Goal: Information Seeking & Learning: Learn about a topic

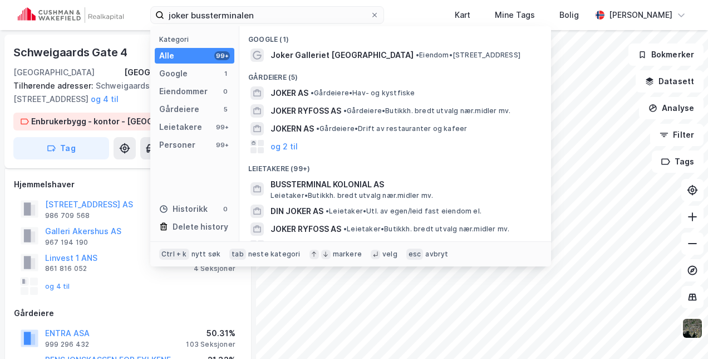
click at [104, 7] on div "joker bussterminalen Kategori Alle 99+ Google 1 Eiendommer 0 Gårdeiere 5 Leieta…" at bounding box center [354, 15] width 708 height 30
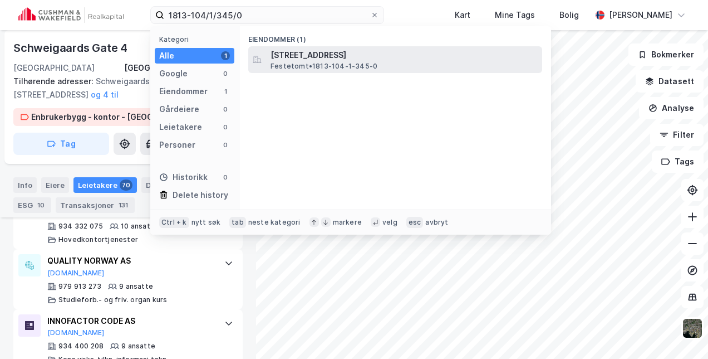
click at [313, 55] on span "[STREET_ADDRESS]" at bounding box center [404, 54] width 267 height 13
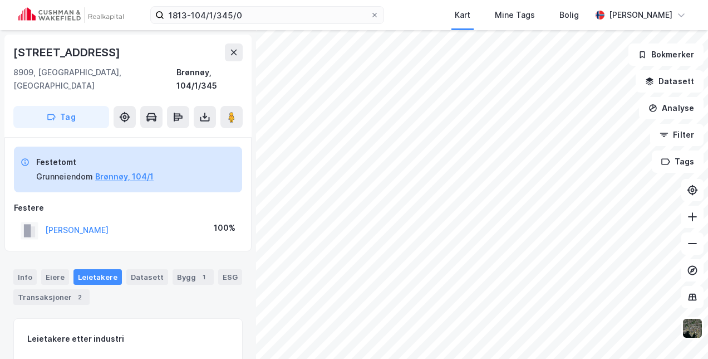
scroll to position [134, 0]
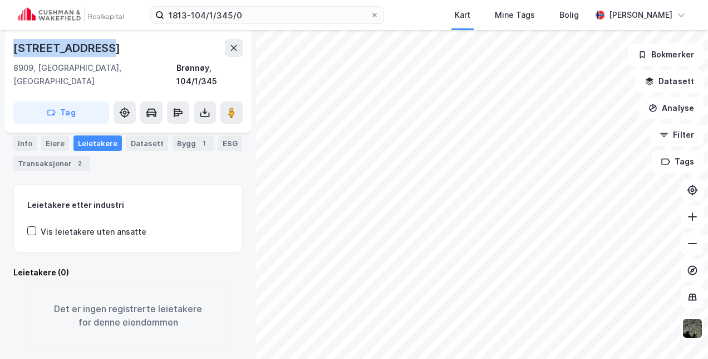
drag, startPoint x: 116, startPoint y: 50, endPoint x: -2, endPoint y: 48, distance: 118.0
click at [0, 48] on html "1813-104/1/345/0 Kart Mine Tags Bolig Marthe Møller [STREET_ADDRESS], [GEOGRAPH…" at bounding box center [354, 179] width 708 height 359
copy div "[STREET_ADDRESS]"
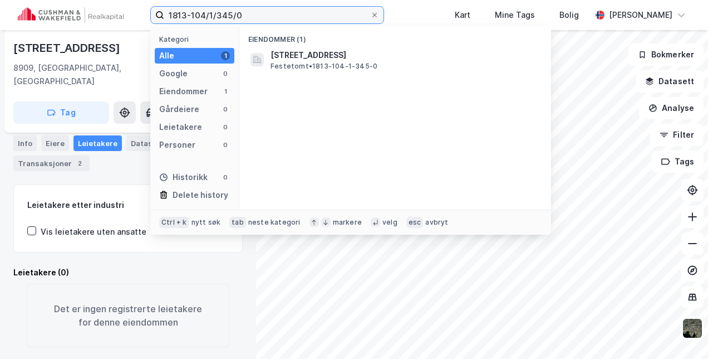
drag, startPoint x: 256, startPoint y: 13, endPoint x: 119, endPoint y: 14, distance: 137.0
click at [119, 14] on div "1813-104/1/345/0 Kategori Alle 1 Google 0 Eiendommer 1 Gårdeiere 0 Leietakere 0…" at bounding box center [354, 15] width 708 height 30
paste input "24-104/24/32"
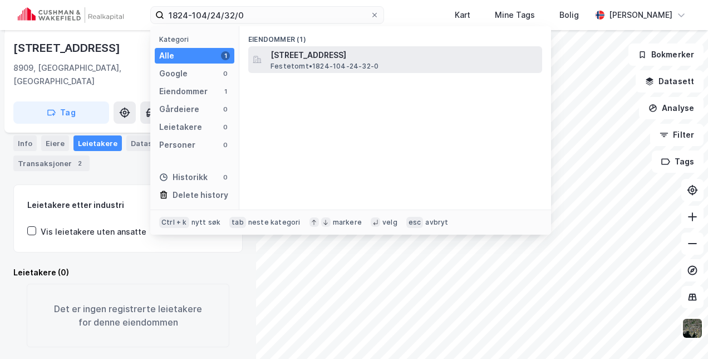
click at [294, 62] on span "Festetomt • 1824-104-24-32-0" at bounding box center [325, 66] width 108 height 9
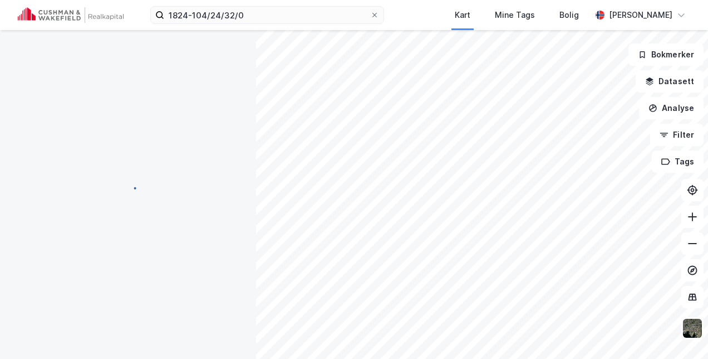
scroll to position [134, 0]
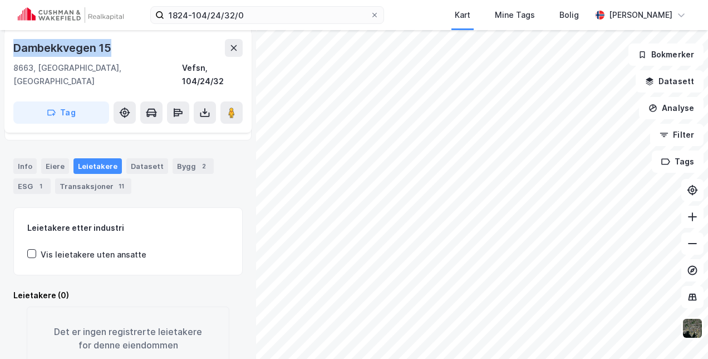
drag, startPoint x: 119, startPoint y: 48, endPoint x: -2, endPoint y: 47, distance: 121.4
click at [0, 47] on html "1824-104/24/32/0 Kart Mine Tags Bolig [PERSON_NAME] Dambekkvegen 15 8663, [GEOG…" at bounding box center [354, 179] width 708 height 359
copy div "Dambekkvegen 15"
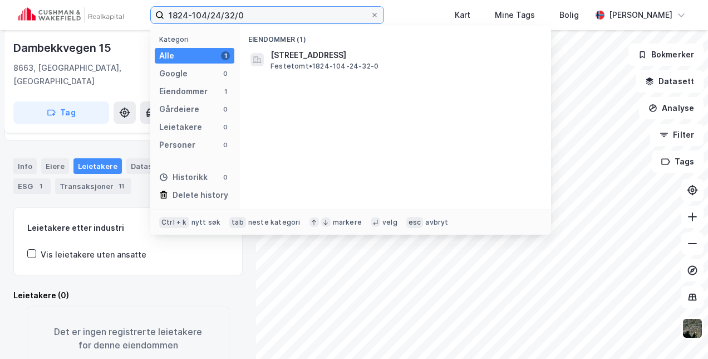
drag, startPoint x: 258, startPoint y: 20, endPoint x: 86, endPoint y: 10, distance: 172.3
click at [86, 10] on div "1824-104/24/32/0 Kategori Alle 1 Google 0 Eiendommer 1 Gårdeiere 0 Leietakere 0…" at bounding box center [354, 15] width 708 height 30
paste input "3105-2063/1/301"
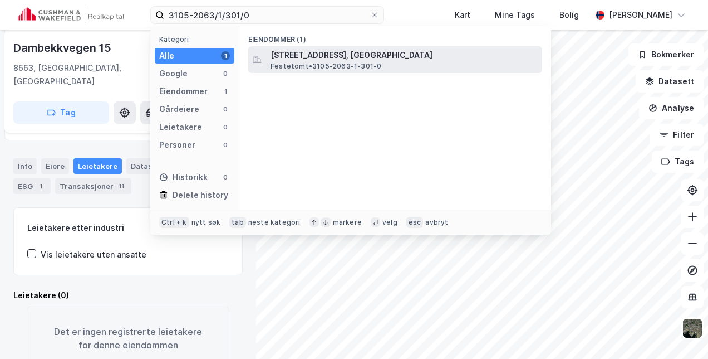
click at [283, 55] on span "[STREET_ADDRESS], [GEOGRAPHIC_DATA]" at bounding box center [404, 54] width 267 height 13
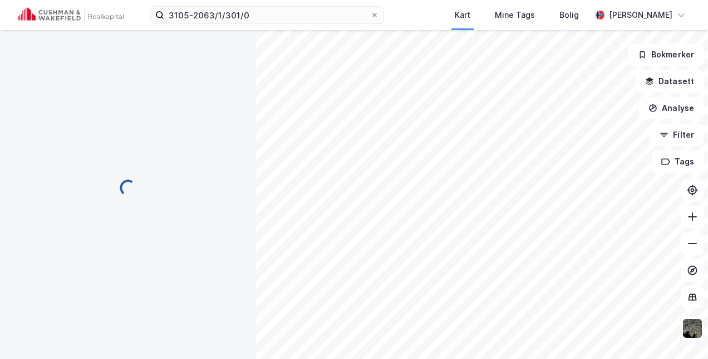
scroll to position [134, 0]
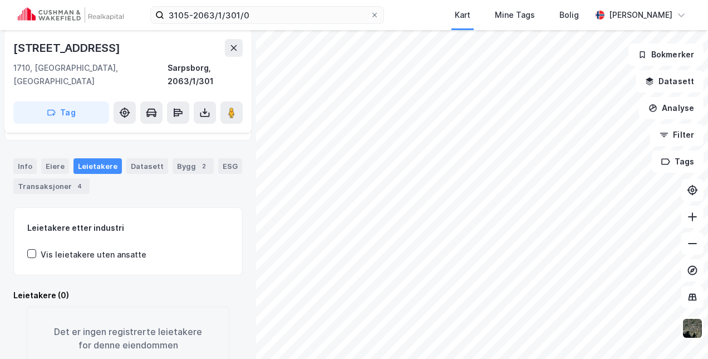
drag, startPoint x: 127, startPoint y: 48, endPoint x: -2, endPoint y: 45, distance: 129.2
click at [0, 45] on html "3105-2063/1/301/0 Kart Mine Tags Bolig [PERSON_NAME] Vingulmorkveien 35 1710, […" at bounding box center [354, 179] width 708 height 359
click at [117, 51] on div "[STREET_ADDRESS]" at bounding box center [67, 48] width 109 height 18
drag, startPoint x: 122, startPoint y: 49, endPoint x: 13, endPoint y: 54, distance: 109.2
click at [13, 54] on div "[STREET_ADDRESS]" at bounding box center [127, 48] width 229 height 18
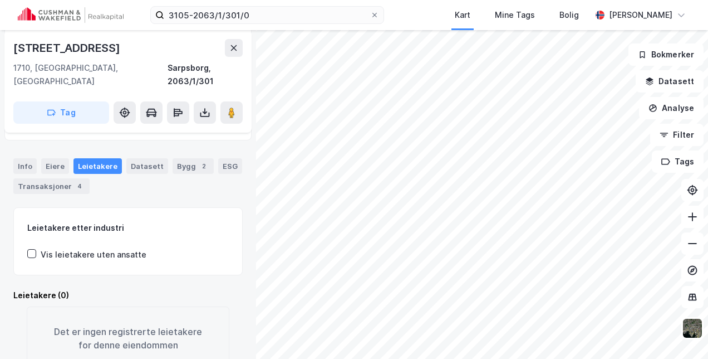
copy div "[STREET_ADDRESS]"
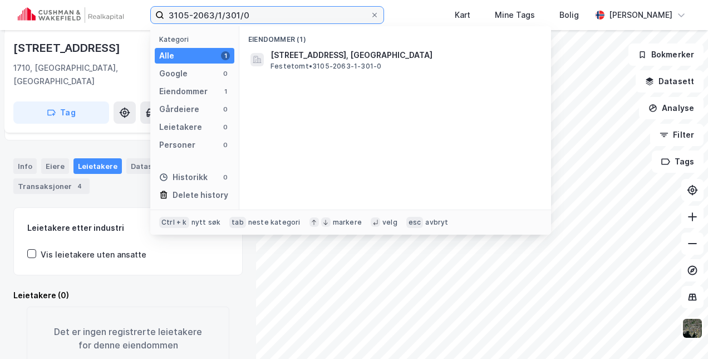
drag, startPoint x: 326, startPoint y: 13, endPoint x: 126, endPoint y: 17, distance: 200.4
click at [126, 17] on div "3105-2063/1/301/0 Kategori Alle 1 Google 0 Eiendommer 1 Gårdeiere 0 Leietakere …" at bounding box center [354, 15] width 708 height 30
paste input "203-1/1/3"
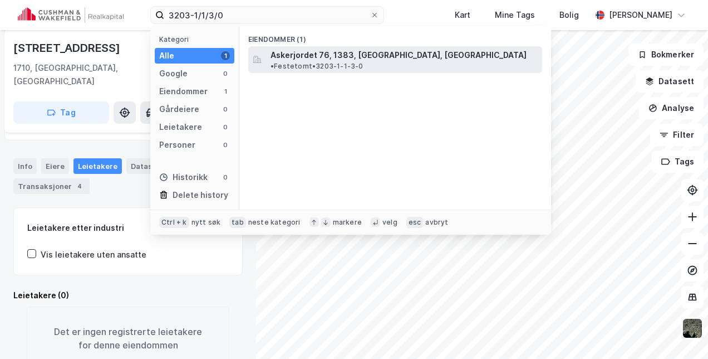
click at [309, 57] on span "Askerjordet 76, 1383, [GEOGRAPHIC_DATA], [GEOGRAPHIC_DATA]" at bounding box center [399, 54] width 256 height 13
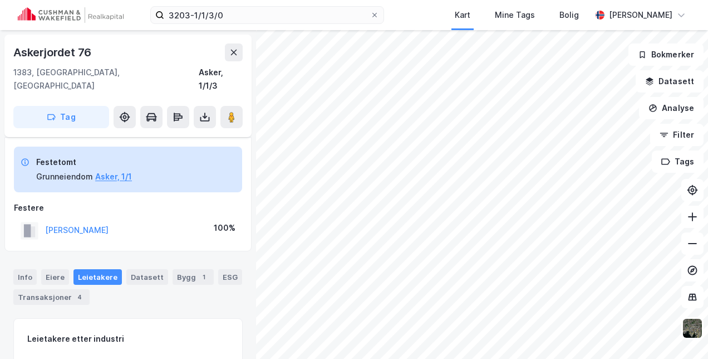
scroll to position [57, 0]
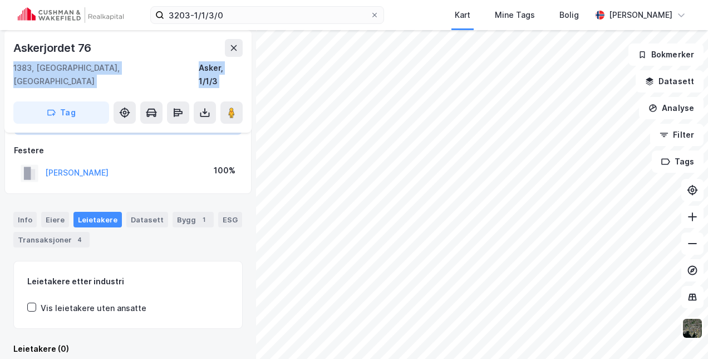
drag, startPoint x: 105, startPoint y: 52, endPoint x: 0, endPoint y: 46, distance: 105.4
click at [0, 46] on div "Askerjordet 76 1383, Asker, Akershus Asker, 1/1/3 Tag Festetomt Grunneiendom As…" at bounding box center [128, 194] width 256 height 328
drag, startPoint x: 0, startPoint y: 46, endPoint x: 94, endPoint y: 58, distance: 94.3
click at [94, 58] on div "Askerjordet 76 1383, Asker, Akershus Asker, 1/1/3" at bounding box center [127, 63] width 229 height 49
click at [91, 80] on div "Askerjordet 76 1383, [GEOGRAPHIC_DATA], Akershus Asker, 1/1/3 Tag" at bounding box center [127, 81] width 247 height 102
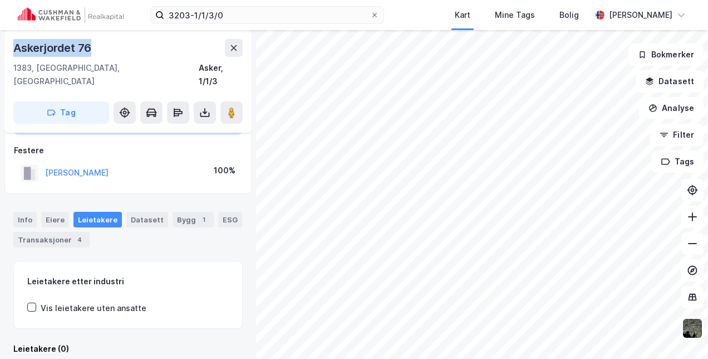
drag, startPoint x: 97, startPoint y: 38, endPoint x: -1, endPoint y: 38, distance: 97.4
click at [0, 38] on html "3203-1/1/3/0 Kart Mine Tags Bolig [PERSON_NAME] Askerjordet 76 1383, Asker, Ake…" at bounding box center [354, 179] width 708 height 359
copy div "Askerjordet 76"
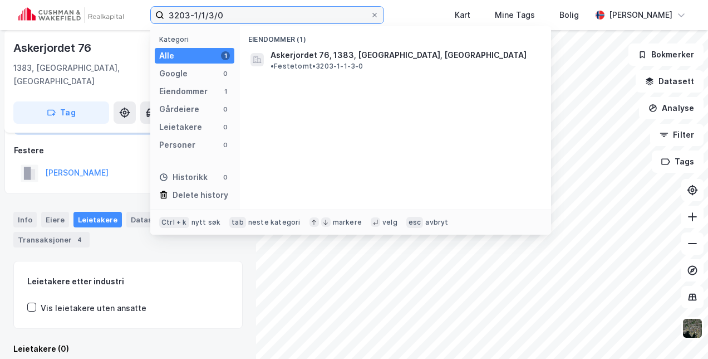
drag, startPoint x: 216, startPoint y: 12, endPoint x: 105, endPoint y: 10, distance: 110.8
click at [105, 10] on div "3203-1/1/3/0 Kategori Alle 1 Google 0 Eiendommer 1 Gårdeiere 0 Leietakere 0 Per…" at bounding box center [354, 15] width 708 height 30
paste input "901-13/2/25"
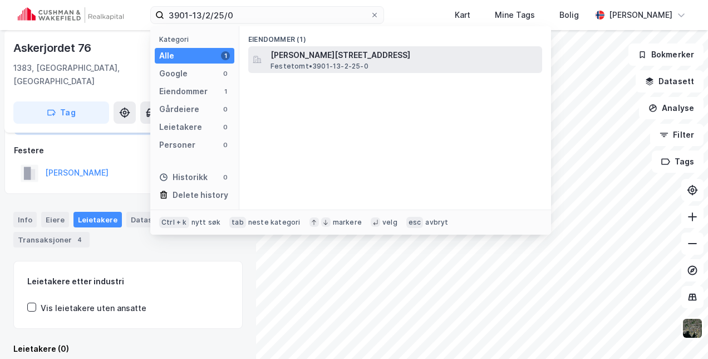
click at [289, 54] on span "[PERSON_NAME][STREET_ADDRESS]" at bounding box center [404, 54] width 267 height 13
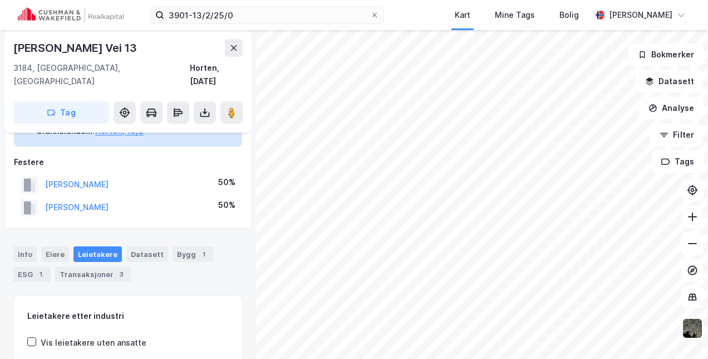
scroll to position [19, 0]
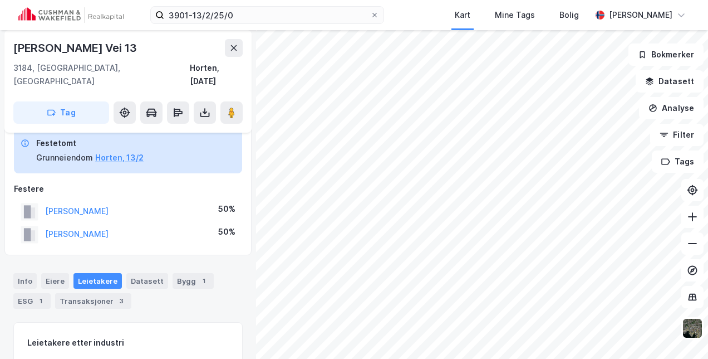
drag, startPoint x: 136, startPoint y: 48, endPoint x: 0, endPoint y: 35, distance: 137.0
click at [0, 35] on div "Aslak [STREET_ADDRESS], Vestfold Horten, [DATE] Tag Festetomt Grunneiendom Hort…" at bounding box center [128, 194] width 256 height 328
copy div "[PERSON_NAME] Vei 13"
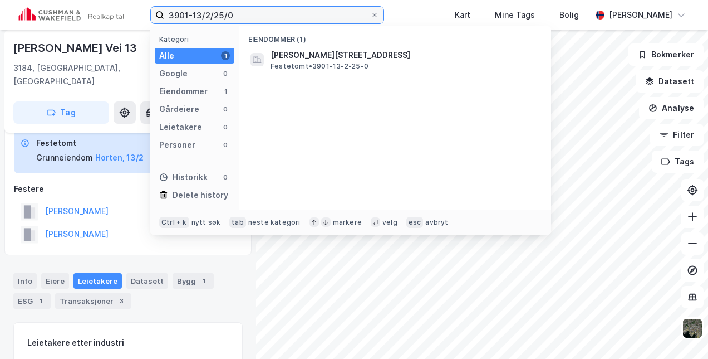
drag, startPoint x: 267, startPoint y: 21, endPoint x: 129, endPoint y: 9, distance: 138.6
click at [129, 9] on div "3901-13/2/25/0 Kategori Alle 1 Google 0 Eiendommer 1 Gårdeiere 0 Leietakere 0 P…" at bounding box center [354, 15] width 708 height 30
paste input "7-422/1/112"
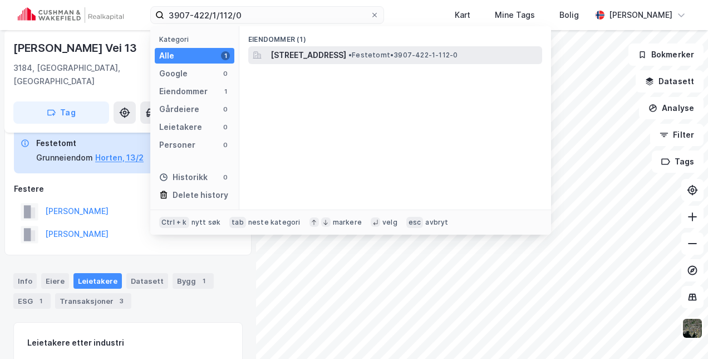
click at [324, 47] on div "[STREET_ADDRESS] • Festetomt • 3907-422-1-112-0" at bounding box center [395, 55] width 294 height 18
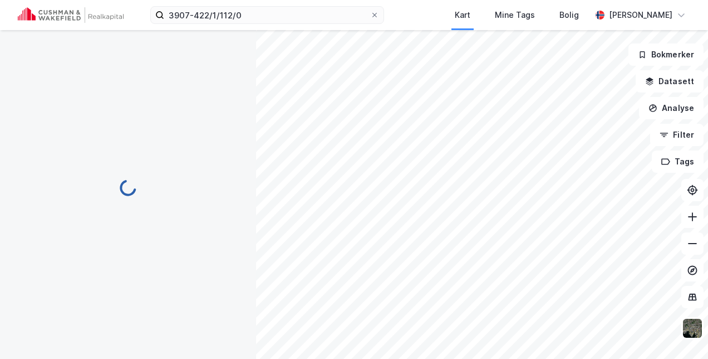
scroll to position [19, 0]
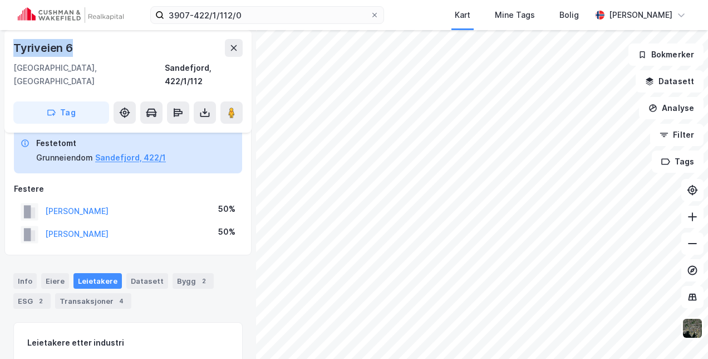
drag, startPoint x: 68, startPoint y: 52, endPoint x: -2, endPoint y: 42, distance: 70.9
click at [0, 42] on html "3907-422/1/112/0 Kart Mine Tags Bolig [PERSON_NAME] Tyriveien 6 [GEOGRAPHIC_DAT…" at bounding box center [354, 179] width 708 height 359
copy div "Tyriveien 6"
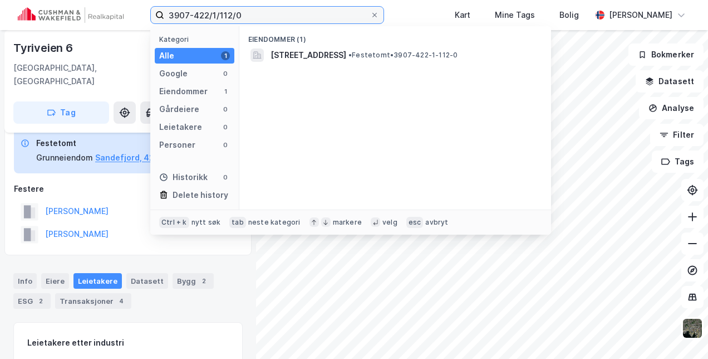
drag, startPoint x: 264, startPoint y: 22, endPoint x: 120, endPoint y: 8, distance: 144.9
click at [120, 8] on div "3907-422/1/112/0 Kategori Alle 1 Google 0 Eiendommer 1 Gårdeiere 0 Leietakere 0…" at bounding box center [354, 15] width 708 height 30
paste input "66/0"
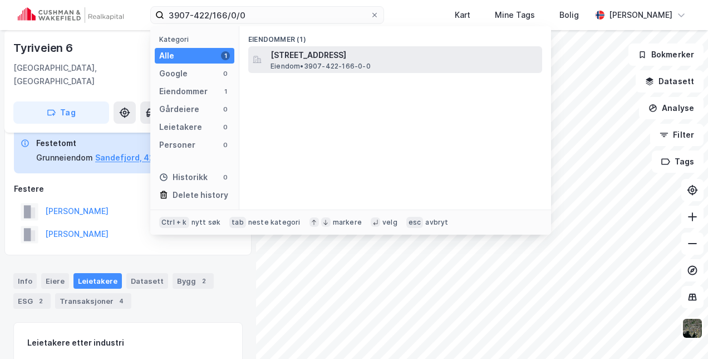
click at [334, 51] on span "[STREET_ADDRESS]" at bounding box center [404, 54] width 267 height 13
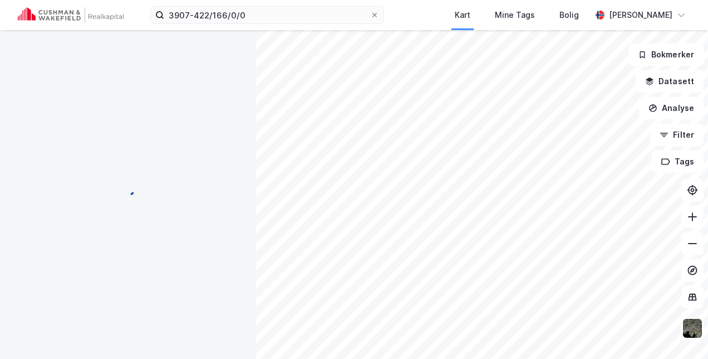
scroll to position [19, 0]
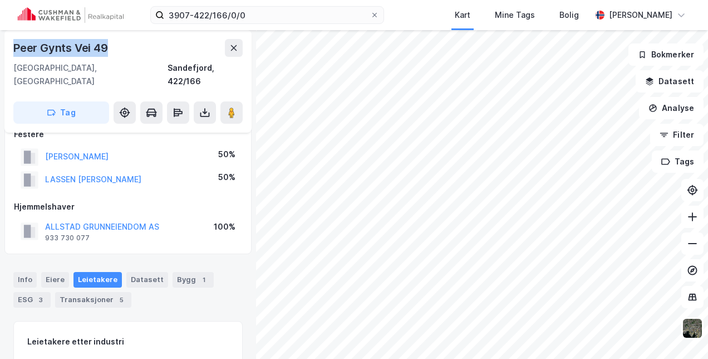
drag, startPoint x: 124, startPoint y: 43, endPoint x: 3, endPoint y: 44, distance: 120.3
click at [3, 44] on div "Peer Gynts Vei 49 3160, [GEOGRAPHIC_DATA], [GEOGRAPHIC_DATA], 422/166 Tag Feste…" at bounding box center [128, 194] width 256 height 328
copy div "Peer Gynts Vei 49"
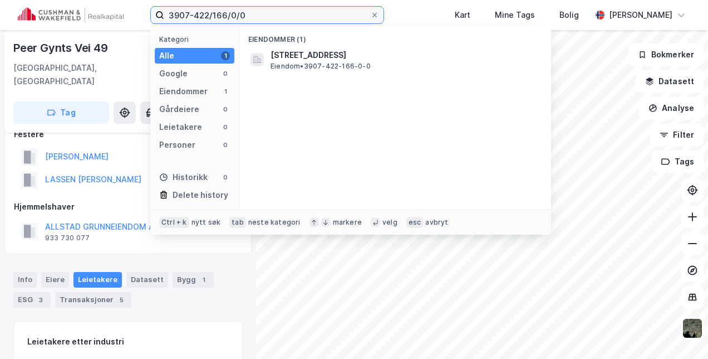
drag, startPoint x: 262, startPoint y: 7, endPoint x: 121, endPoint y: 15, distance: 141.1
click at [121, 15] on div "3907-422/166/0/0 Kategori Alle 1 Google 0 Eiendommer 1 Gårdeiere 0 Leietakere 0…" at bounding box center [354, 15] width 708 height 30
paste input "4631-445/1/121"
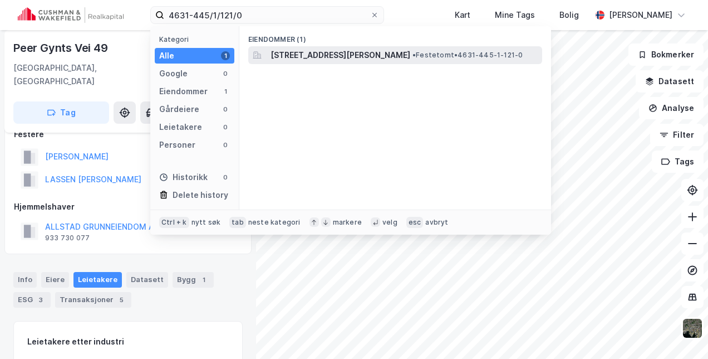
click at [291, 56] on span "[STREET_ADDRESS][PERSON_NAME]" at bounding box center [341, 54] width 140 height 13
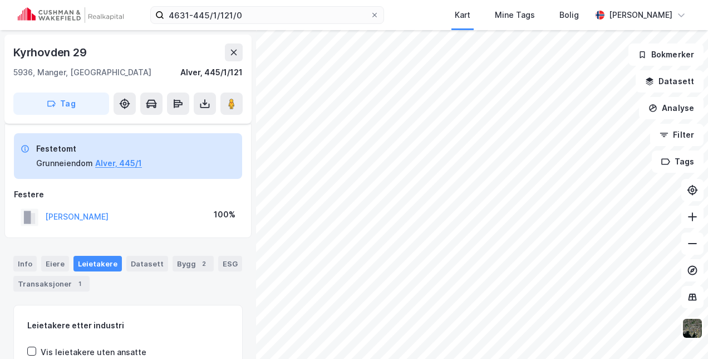
scroll to position [19, 0]
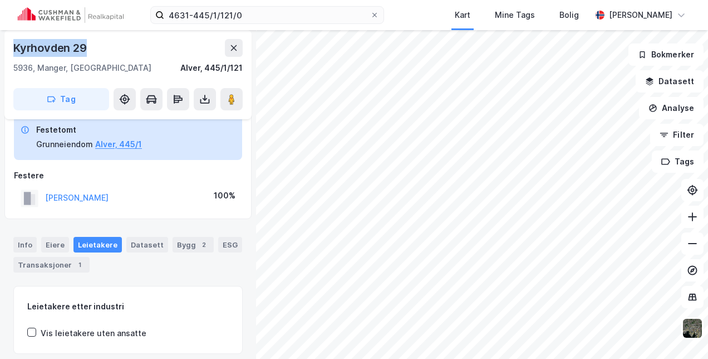
drag, startPoint x: 109, startPoint y: 53, endPoint x: -2, endPoint y: 45, distance: 111.1
click at [0, 45] on html "4631-445/1/121/0 Kart Mine Tags Bolig [PERSON_NAME] 29 5936, Manger, Vestland A…" at bounding box center [354, 179] width 708 height 359
copy div "Kyrhovden 29"
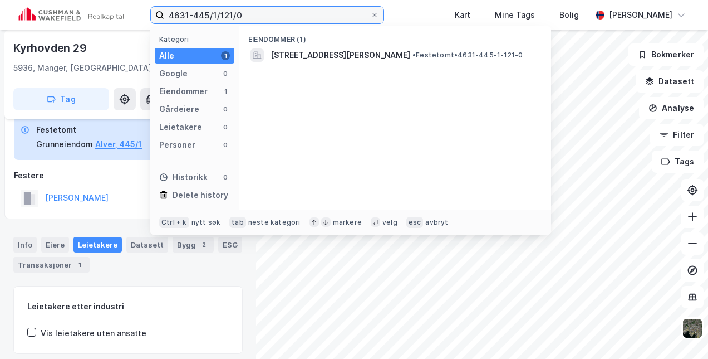
drag, startPoint x: 242, startPoint y: 16, endPoint x: 89, endPoint y: 21, distance: 153.2
click at [89, 21] on div "4631-445/1/121/0 Kategori Alle 1 Google 0 Eiendommer 1 Gårdeiere 0 Leietakere 0…" at bounding box center [354, 15] width 708 height 30
paste input "5028-10/1/7"
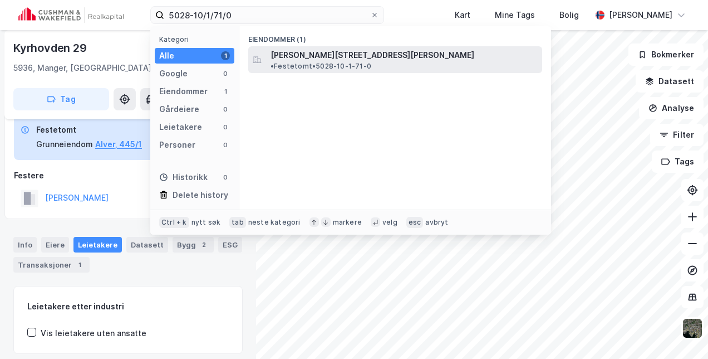
click at [275, 57] on span "[PERSON_NAME][STREET_ADDRESS][PERSON_NAME]" at bounding box center [373, 54] width 204 height 13
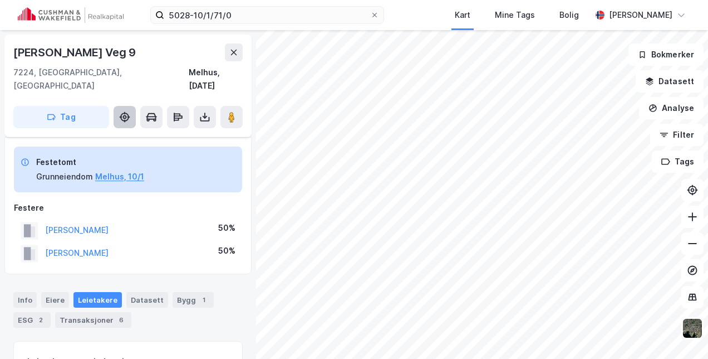
scroll to position [19, 0]
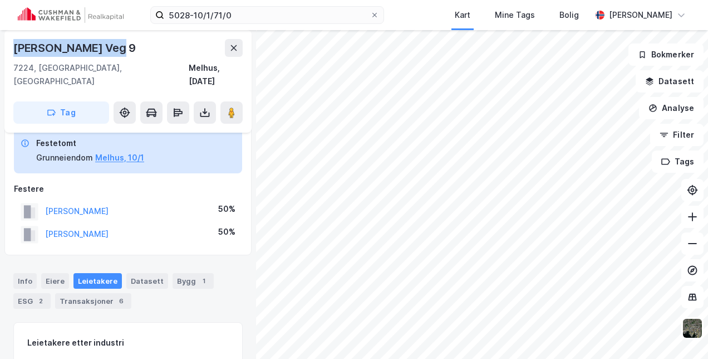
drag, startPoint x: 111, startPoint y: 47, endPoint x: 7, endPoint y: 45, distance: 104.1
click at [7, 45] on div "[PERSON_NAME][STREET_ADDRESS][DATE]" at bounding box center [127, 81] width 247 height 102
copy div "[PERSON_NAME] Veg 9"
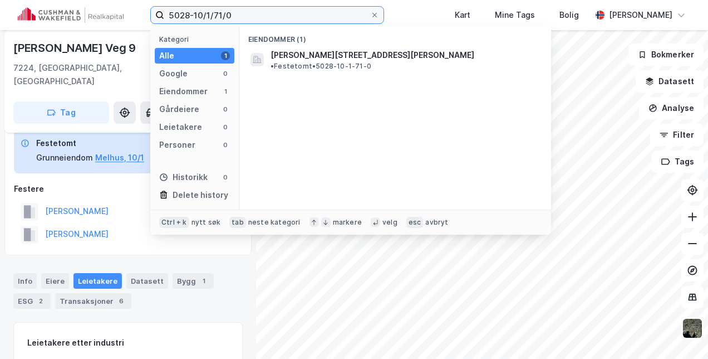
drag, startPoint x: 264, startPoint y: 14, endPoint x: 92, endPoint y: 17, distance: 172.6
click at [92, 17] on div "5028-10/1/71/0 Kategori Alle 1 Google 0 Eiendommer 1 Gårdeiere 0 Leietakere 0 P…" at bounding box center [354, 15] width 708 height 30
paste input "3105/2063/1/235"
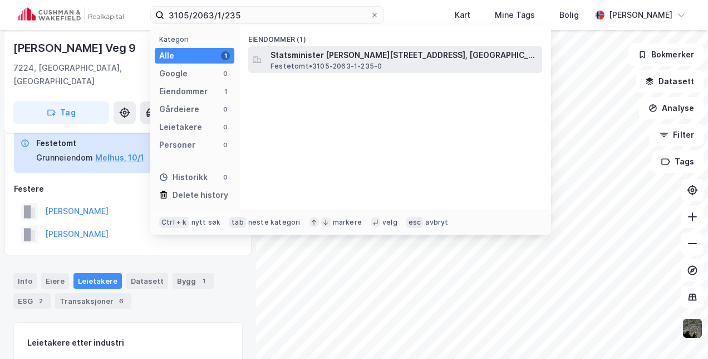
click at [315, 56] on span "Statsminister [PERSON_NAME][STREET_ADDRESS], [GEOGRAPHIC_DATA]" at bounding box center [404, 54] width 267 height 13
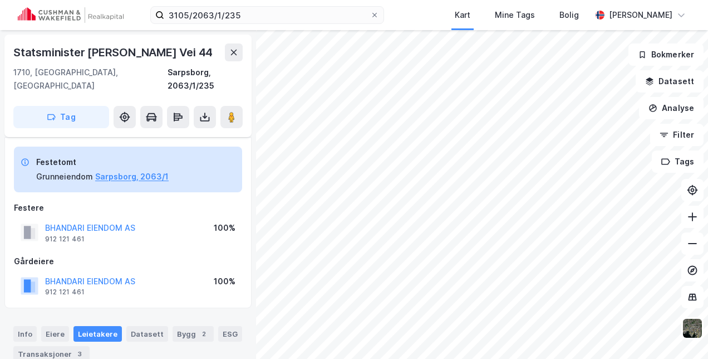
scroll to position [19, 0]
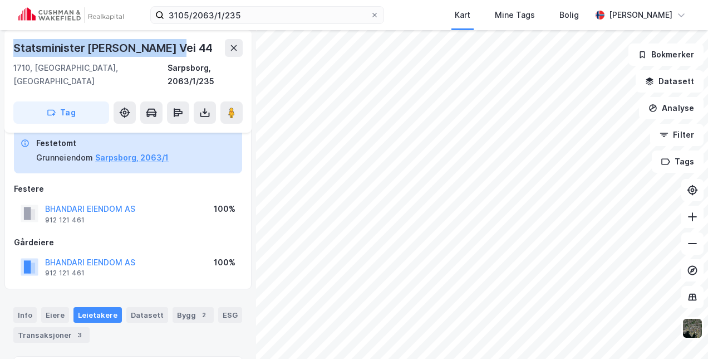
drag, startPoint x: 183, startPoint y: 46, endPoint x: -2, endPoint y: 45, distance: 185.4
click at [0, 45] on html "3105/2063/1/235 Kart Mine Tags Bolig [PERSON_NAME] Statsminister Kolstads Vei 4…" at bounding box center [354, 179] width 708 height 359
copy div "Statsminister [PERSON_NAME] Vei 44"
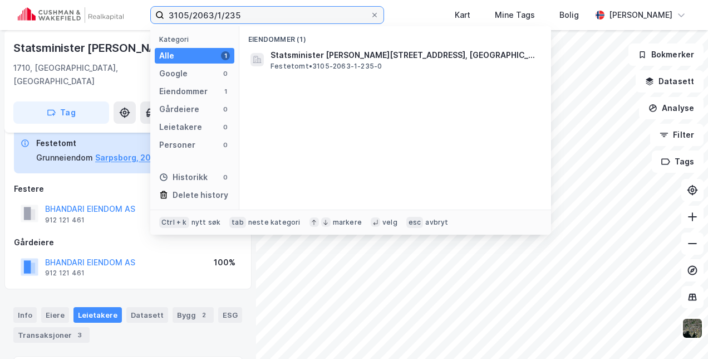
drag, startPoint x: 261, startPoint y: 18, endPoint x: 108, endPoint y: 13, distance: 152.6
click at [108, 13] on div "3105/2063/1/235 Kategori Alle 1 Google 0 Eiendommer 1 Gårdeiere 0 Leietakere 0 …" at bounding box center [354, 15] width 708 height 30
paste input "4630-88/1/12/0"
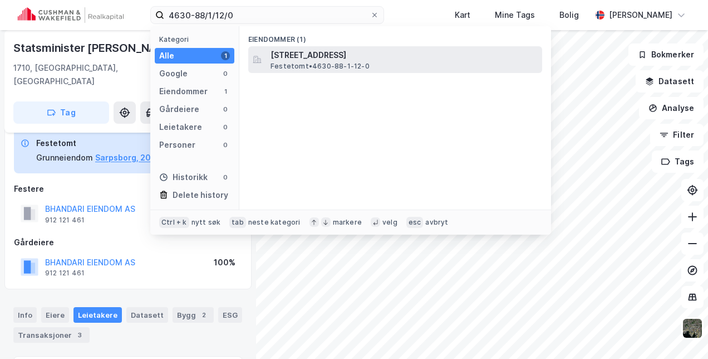
click at [294, 56] on span "[STREET_ADDRESS]" at bounding box center [404, 54] width 267 height 13
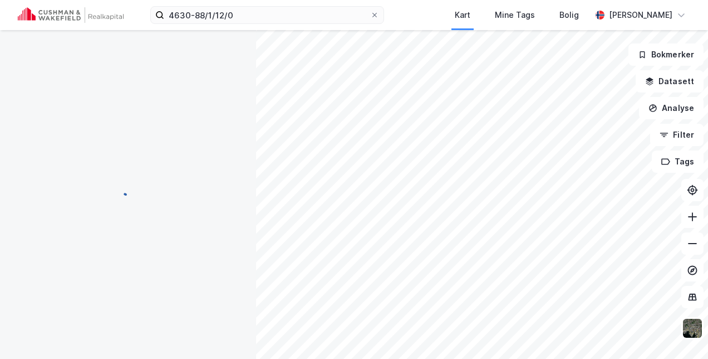
scroll to position [19, 0]
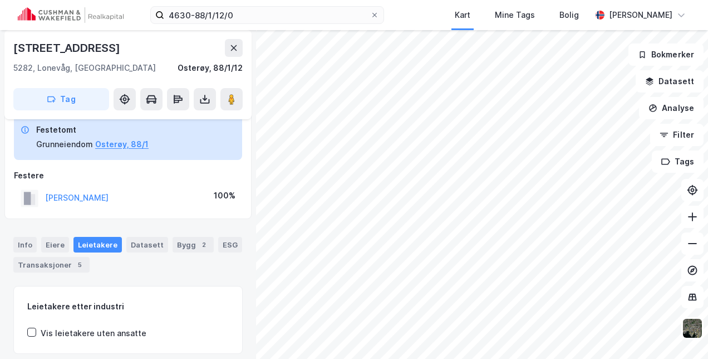
drag, startPoint x: 59, startPoint y: 43, endPoint x: -2, endPoint y: 38, distance: 61.5
click at [0, 38] on html "4630-88/1/12/0 Kart Mine Tags Bolig [PERSON_NAME] [STREET_ADDRESS], [GEOGRAPHIC…" at bounding box center [354, 179] width 708 height 359
click at [278, 19] on input "4630-88/1/12/0" at bounding box center [267, 15] width 206 height 17
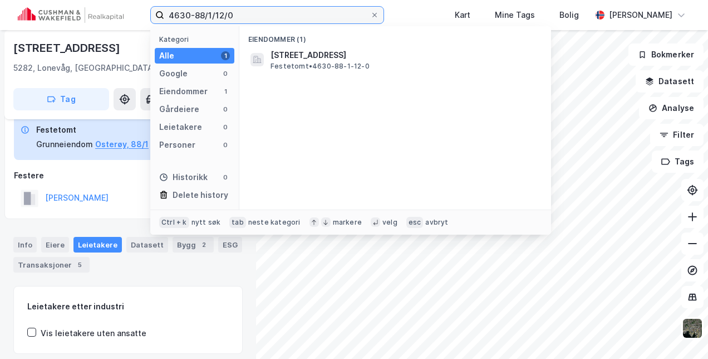
drag, startPoint x: 205, startPoint y: 16, endPoint x: 97, endPoint y: 16, distance: 108.6
click at [97, 16] on div "4630-88/1/12/0 Kategori Alle 1 Google 0 Eiendommer 1 Gårdeiere 0 Leietakere 0 P…" at bounding box center [354, 15] width 708 height 30
paste input "3203-210/1/"
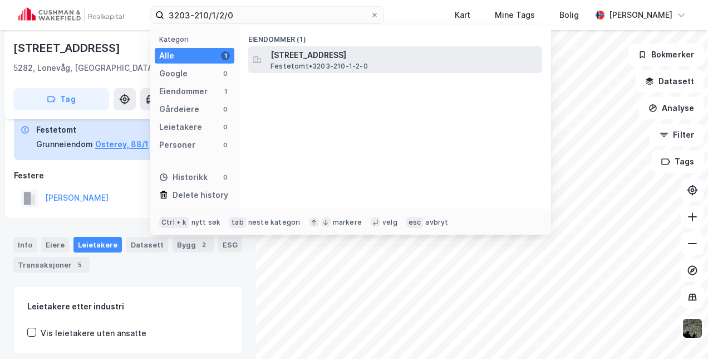
click at [279, 55] on span "[STREET_ADDRESS]" at bounding box center [404, 54] width 267 height 13
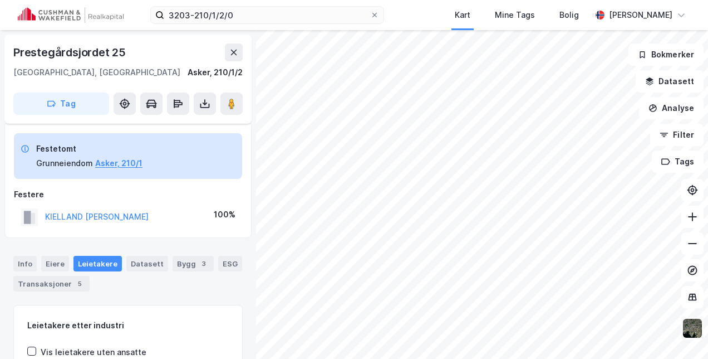
scroll to position [19, 0]
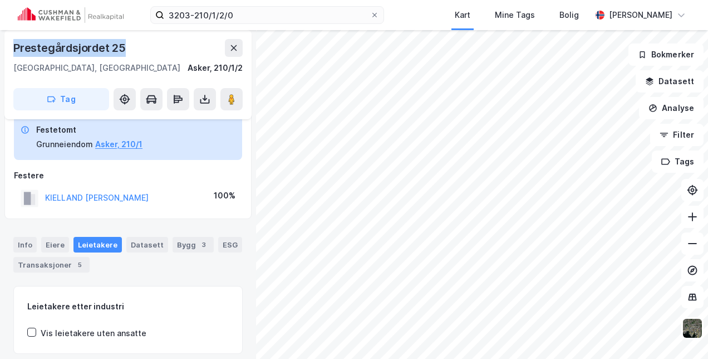
drag, startPoint x: 138, startPoint y: 48, endPoint x: -2, endPoint y: 46, distance: 140.3
click at [0, 46] on html "3203-210/1/2/0 Kart Mine Tags Bolig [PERSON_NAME] Prestegårdsjordet 25 [GEOGRAP…" at bounding box center [354, 179] width 708 height 359
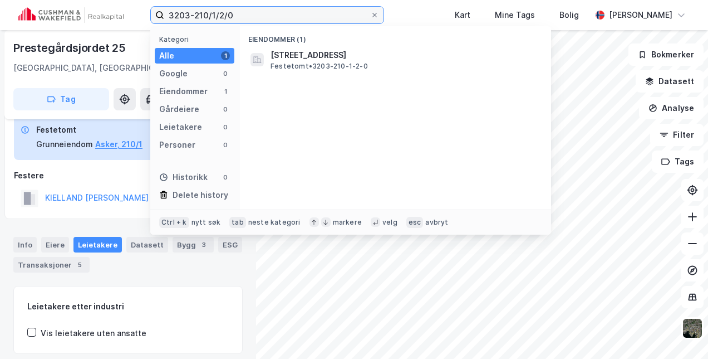
drag, startPoint x: 243, startPoint y: 22, endPoint x: 116, endPoint y: 21, distance: 126.9
click at [116, 21] on div "3203-210/1/2/0 Kategori Alle 1 Google 0 Eiendommer 1 Gårdeiere 0 Leietakere 0 P…" at bounding box center [354, 15] width 708 height 30
paste input "56/0"
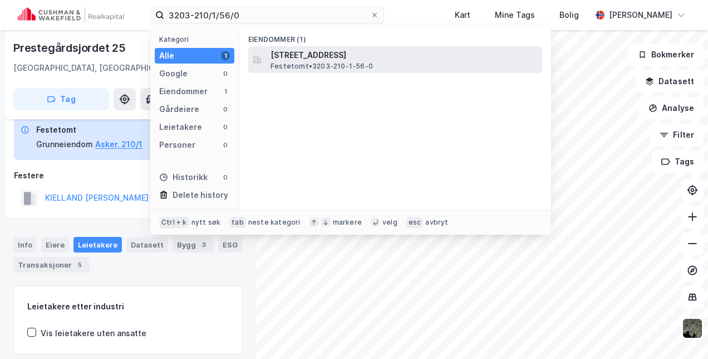
click at [286, 54] on span "[STREET_ADDRESS]" at bounding box center [404, 54] width 267 height 13
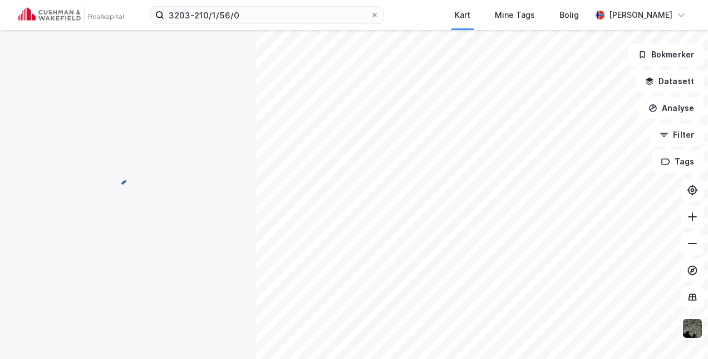
scroll to position [19, 0]
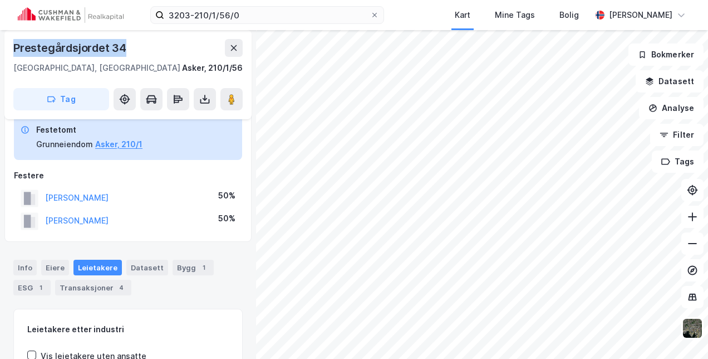
drag, startPoint x: 106, startPoint y: 47, endPoint x: -2, endPoint y: 45, distance: 108.6
click at [0, 45] on html "3203-210/1/56/0 Kart Mine Tags Bolig [PERSON_NAME] Prestegårdsjordet 34 [GEOGRA…" at bounding box center [354, 179] width 708 height 359
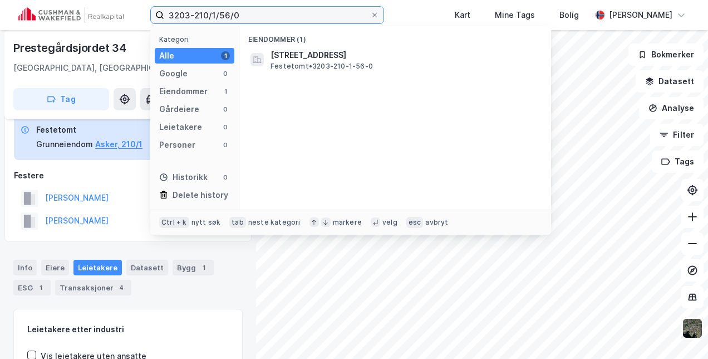
drag, startPoint x: 253, startPoint y: 17, endPoint x: 80, endPoint y: 16, distance: 173.1
click at [80, 16] on div "3203-210/1/56/0 Kategori Alle 1 Google 0 Eiendommer 1 Gårdeiere 0 Leietakere 0 …" at bounding box center [354, 15] width 708 height 30
paste input "1832-66/7/9/0"
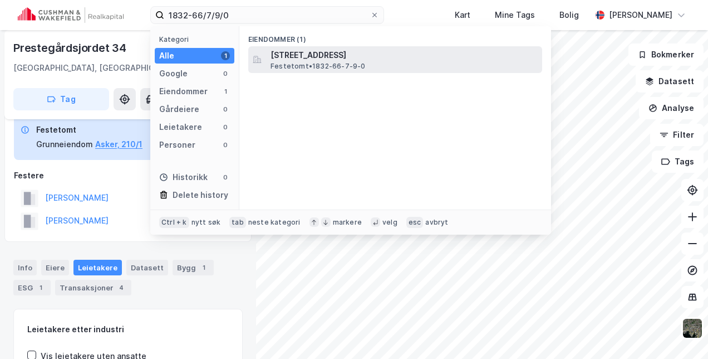
click at [289, 58] on span "[STREET_ADDRESS]" at bounding box center [404, 54] width 267 height 13
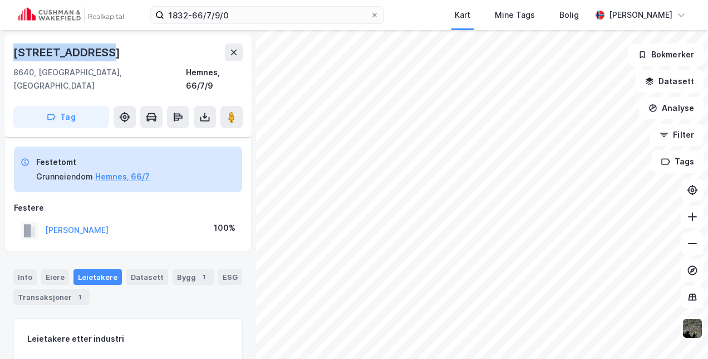
drag, startPoint x: 45, startPoint y: 47, endPoint x: -2, endPoint y: 33, distance: 48.6
click at [0, 33] on html "1832-66/7/9/0 Kart Mine Tags Bolig [PERSON_NAME] [STREET_ADDRESS], [GEOGRAPHIC_…" at bounding box center [354, 179] width 708 height 359
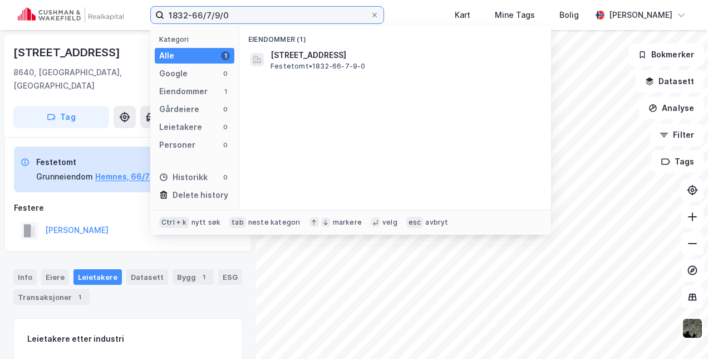
drag, startPoint x: 258, startPoint y: 22, endPoint x: 106, endPoint y: 13, distance: 152.8
click at [106, 13] on div "1832-66/7/9/0 Kategori Alle 1 Google 0 Eiendommer 1 Gårdeiere 0 Leietakere 0 Pe…" at bounding box center [354, 15] width 708 height 30
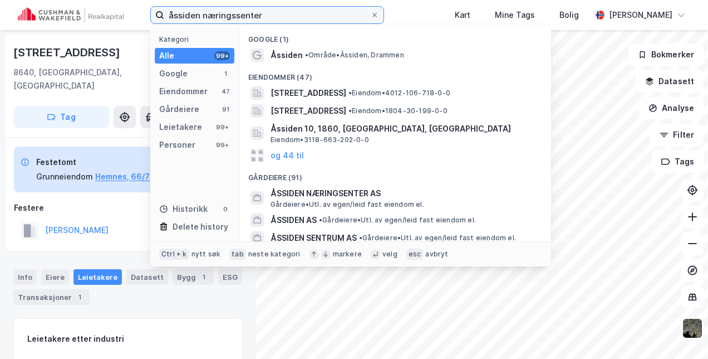
type input "åssiden næringssenter"
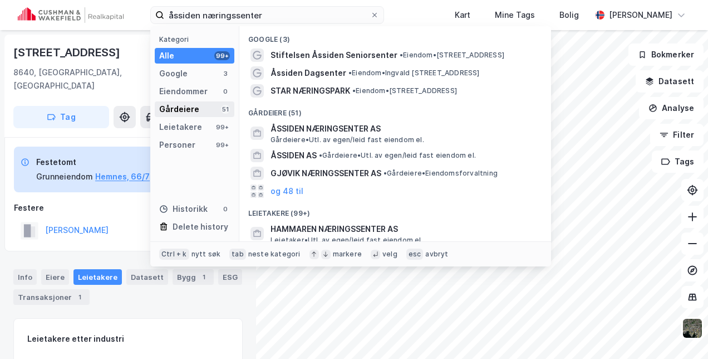
click at [202, 109] on div "Gårdeiere 51" at bounding box center [195, 109] width 80 height 16
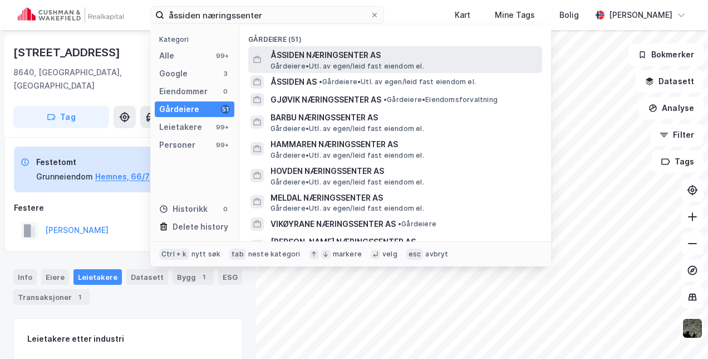
click at [330, 62] on span "Gårdeiere • Utl. av egen/leid fast eiendom el." at bounding box center [348, 66] width 154 height 9
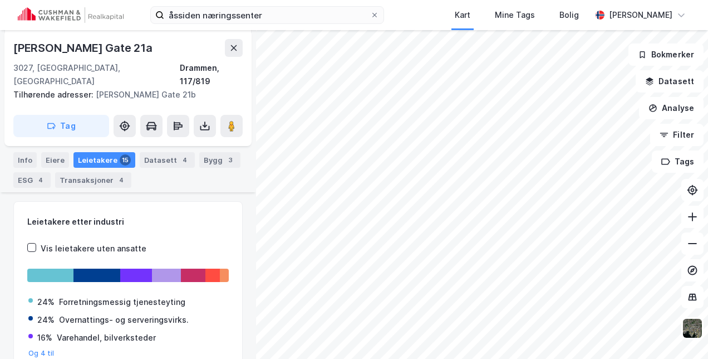
scroll to position [194, 0]
click at [19, 153] on div "Info" at bounding box center [24, 161] width 23 height 16
